Goal: Go to known website: Access a specific website the user already knows

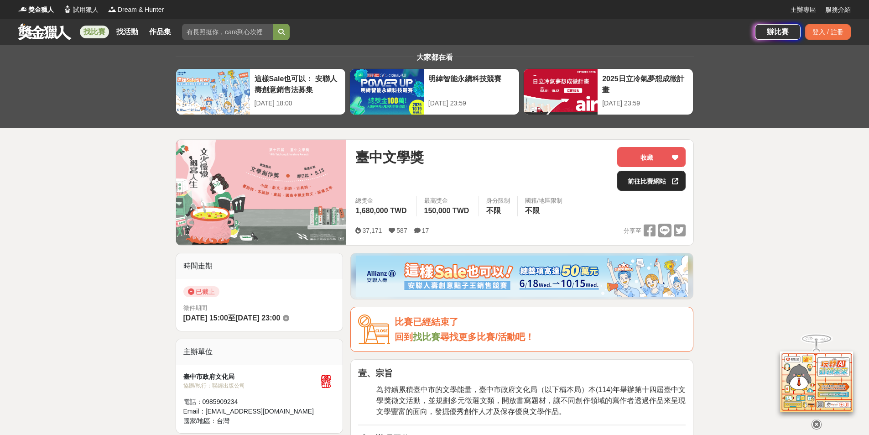
click at [660, 179] on link "前往比賽網站" at bounding box center [651, 181] width 68 height 20
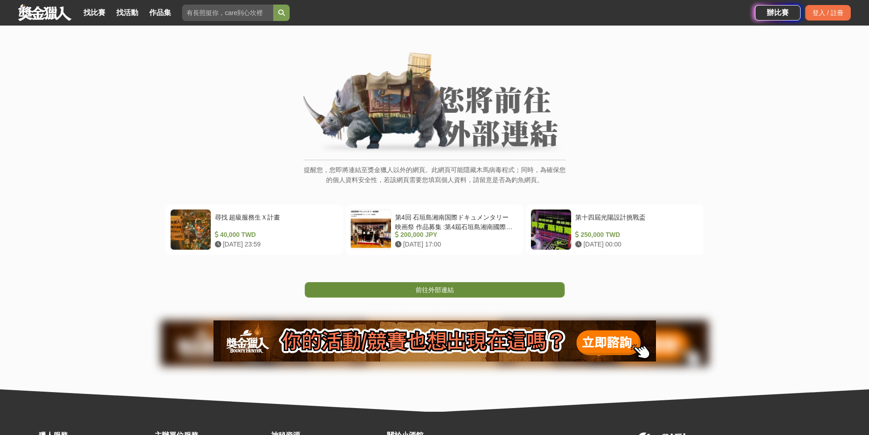
scroll to position [46, 0]
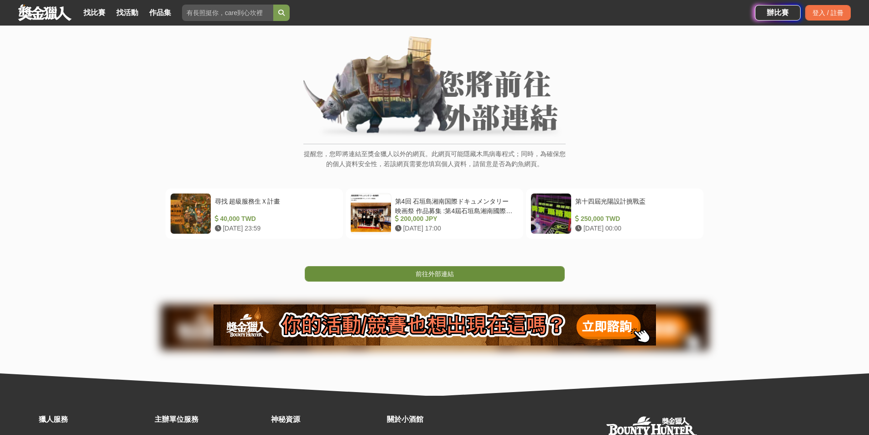
click at [414, 267] on link "前往外部連結" at bounding box center [435, 274] width 260 height 16
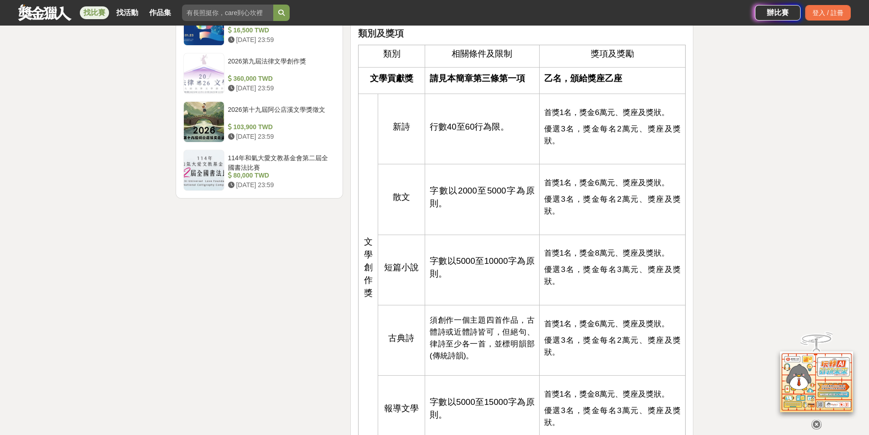
scroll to position [1232, 0]
